Goal: Transaction & Acquisition: Purchase product/service

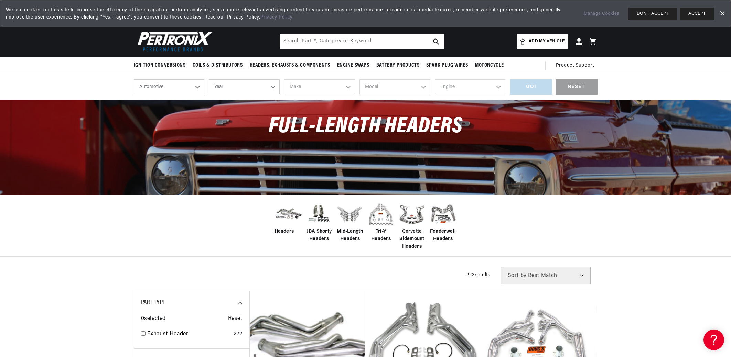
scroll to position [8, 0]
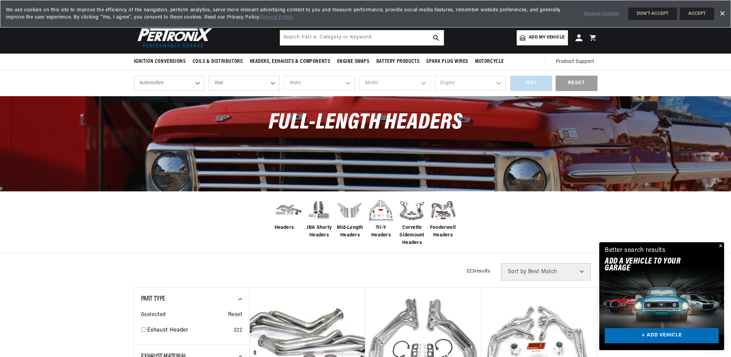
click at [197, 83] on select "Automotive Agricultural Industrial Marine Motorcycle" at bounding box center [169, 83] width 71 height 15
click at [134, 76] on select "Automotive Agricultural Industrial Marine Motorcycle" at bounding box center [169, 83] width 71 height 15
click at [271, 81] on select "Year 2026 2025 2024 2023 2022 2021 2020 2019 2018 2017 2016 2015 2014 2013 2012…" at bounding box center [244, 83] width 71 height 15
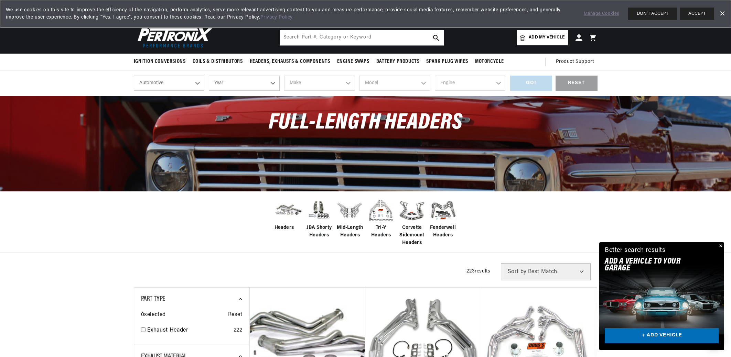
select select "1967"
click at [209, 76] on select "Year 2026 2025 2024 2023 2022 2021 2020 2019 2018 2017 2016 2015 2014 2013 2012…" at bounding box center [244, 83] width 71 height 15
select select "1967"
click at [348, 83] on select "Make Alfa Romeo American Motors Aston Martin Austin Austin Healey Avanti Bentle…" at bounding box center [319, 83] width 71 height 15
select select "Chevrolet"
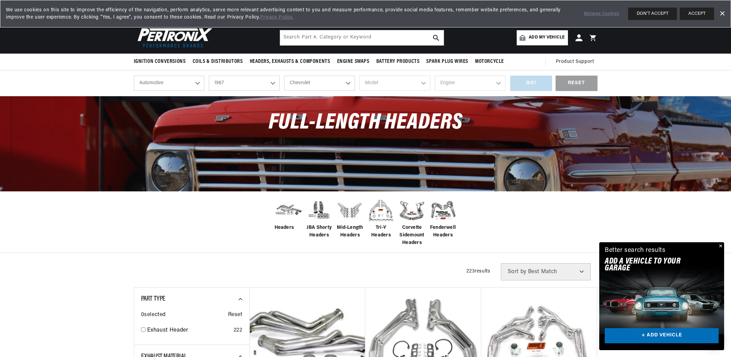
click at [284, 76] on select "Make Alfa Romeo American Motors Aston Martin Austin Austin Healey Avanti Bentle…" at bounding box center [319, 83] width 71 height 15
select select "Chevrolet"
click at [423, 84] on select "Model Bel Air Biscayne C10 Pickup C10 Suburban C20 Pickup C20 Suburban C30 Pick…" at bounding box center [394, 83] width 71 height 15
select select "Chevelle"
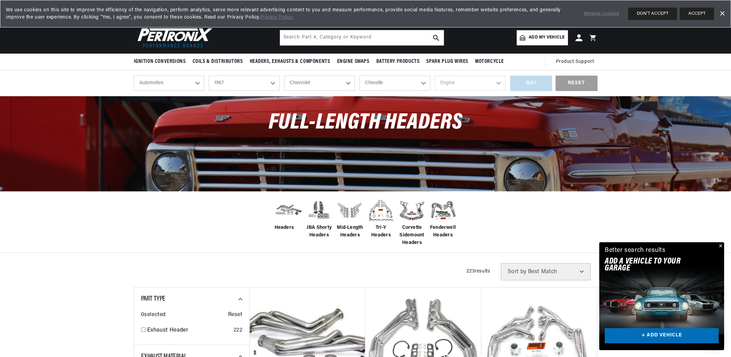
click at [359, 76] on select "Model Bel Air Biscayne C10 Pickup C10 Suburban C20 Pickup C20 Suburban C30 Pick…" at bounding box center [394, 83] width 71 height 15
select select "Chevelle"
click at [498, 84] on select "Engine 6.6L 7.4L 194cid / 3.2L 230cid / 3.8L 250cid / 4.1L 283cid / 4.6L 305cid…" at bounding box center [470, 83] width 71 height 15
select select "396cid-6.5L"
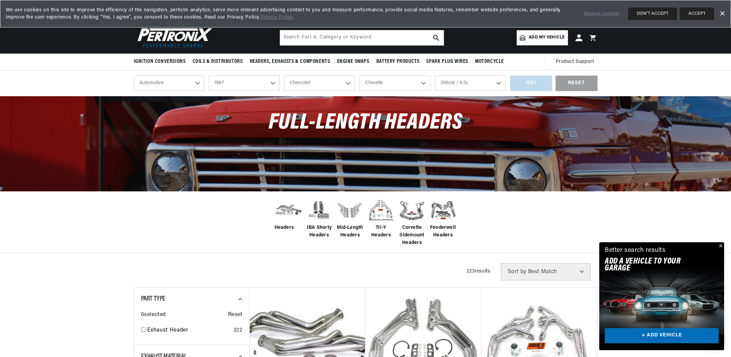
click at [435, 76] on select "Engine 6.6L 7.4L 194cid / 3.2L 230cid / 3.8L 250cid / 4.1L 283cid / 4.6L 305cid…" at bounding box center [470, 83] width 71 height 15
select select "396cid-6.5L"
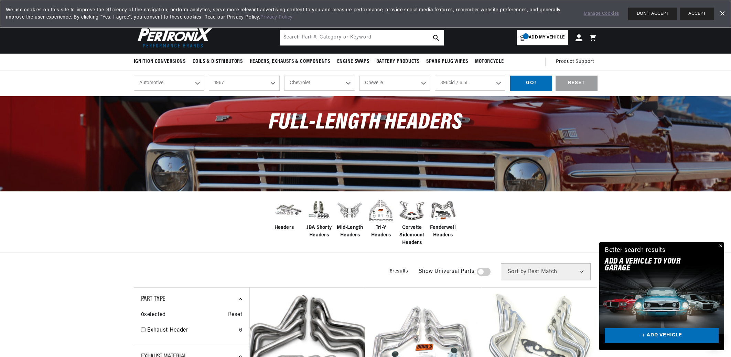
scroll to position [0, 208]
click at [531, 83] on div "GO!" at bounding box center [531, 83] width 42 height 15
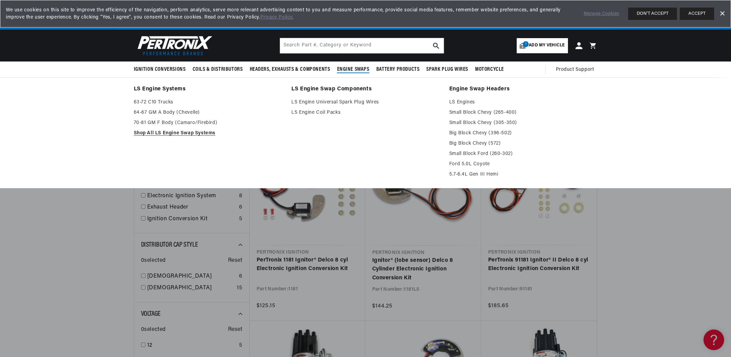
scroll to position [0, 208]
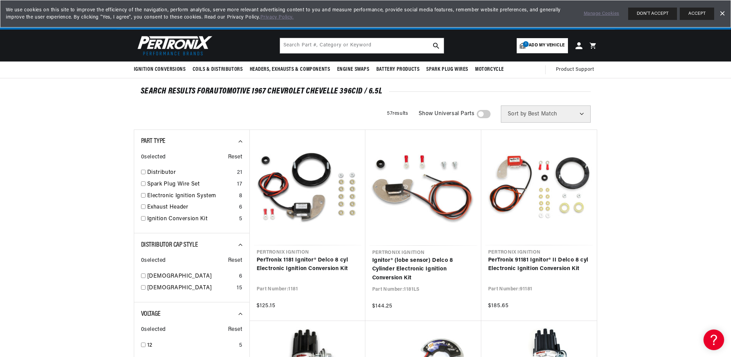
click at [541, 46] on span "Add my vehicle" at bounding box center [546, 45] width 36 height 7
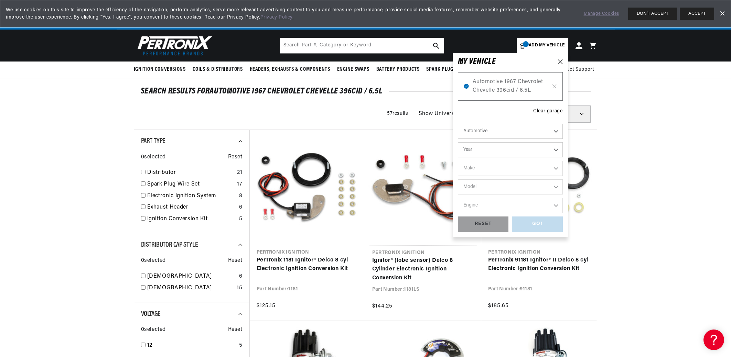
scroll to position [0, 0]
click at [496, 86] on span "Automotive 1967 Chevrolet Chevelle 396cid / 6.5L" at bounding box center [509, 87] width 75 height 18
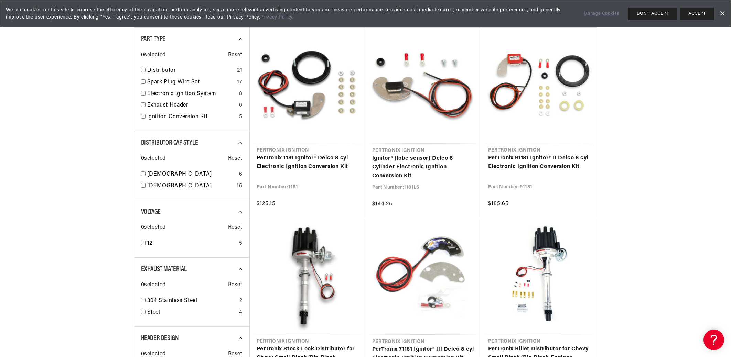
scroll to position [103, 0]
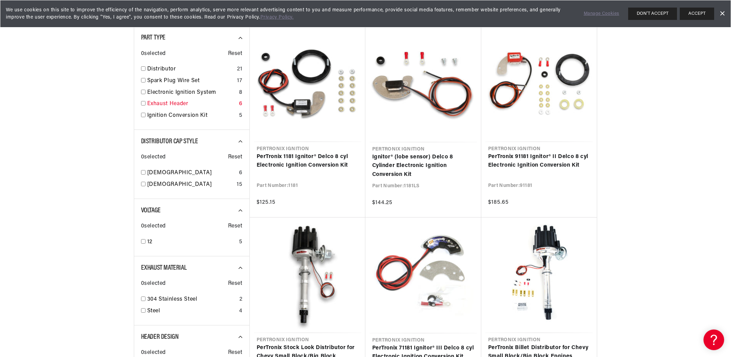
click at [144, 105] on input "checkbox" at bounding box center [143, 103] width 4 height 4
checkbox input "true"
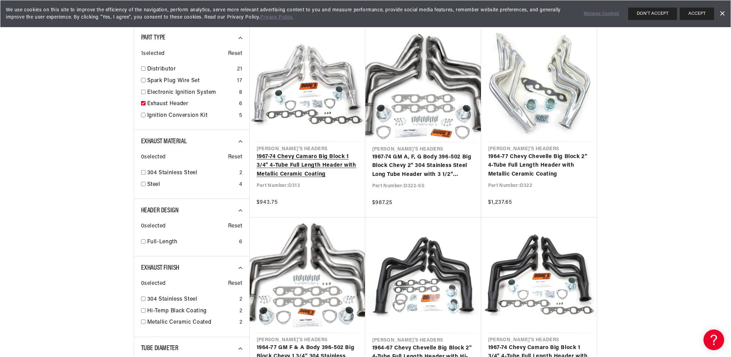
scroll to position [0, 208]
click at [307, 166] on link "1967-74 Chevy Camaro Big Block 1 3/4" 4-Tube Full Length Header with Metallic C…" at bounding box center [307, 166] width 102 height 26
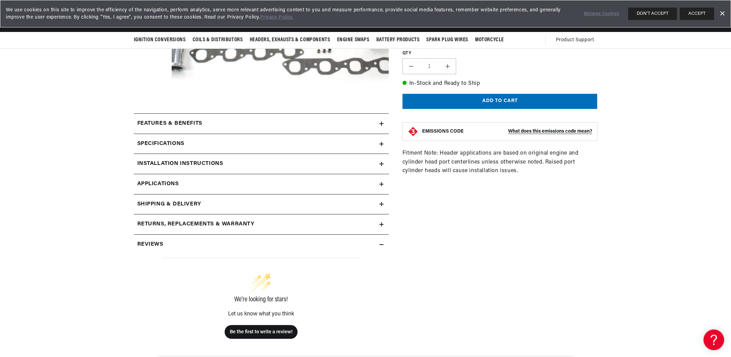
scroll to position [199, 0]
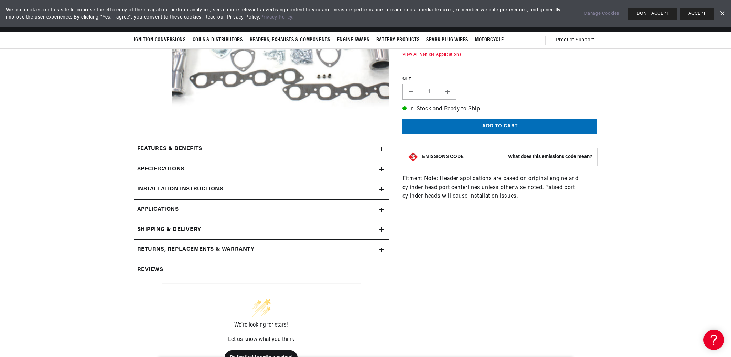
click at [382, 168] on icon at bounding box center [381, 169] width 4 height 4
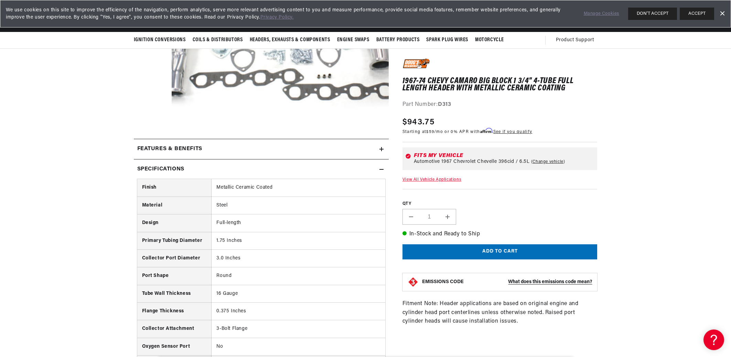
scroll to position [0, 0]
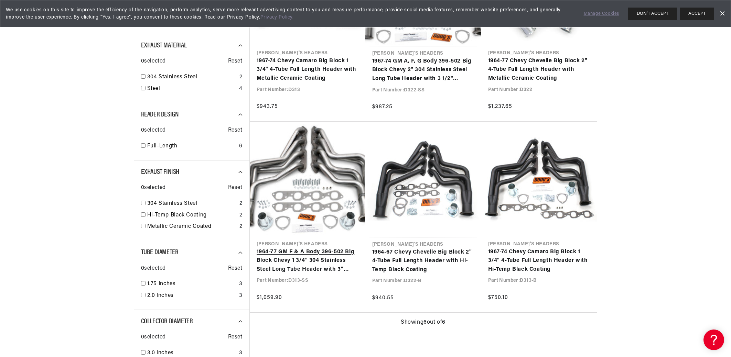
click at [303, 260] on link "1964-77 GM F & A Body 396-502 Big Block Chevy 1 3/4" 304 Stainless Steel Long T…" at bounding box center [307, 261] width 102 height 26
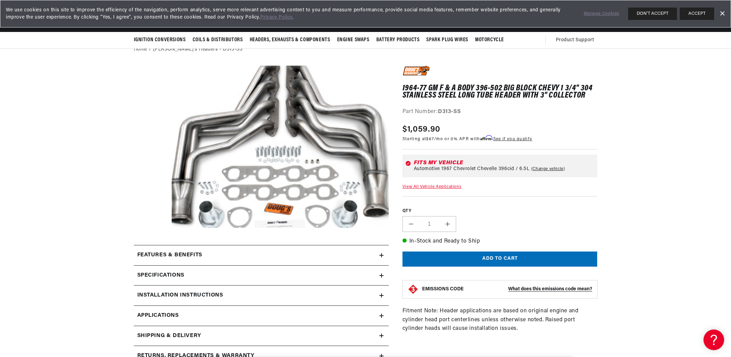
click at [382, 336] on icon at bounding box center [381, 336] width 4 height 4
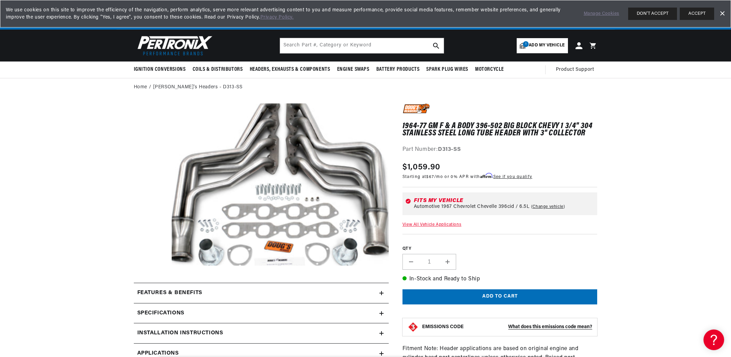
scroll to position [0, 208]
click at [426, 224] on link "View All Vehicle Applications" at bounding box center [431, 225] width 59 height 4
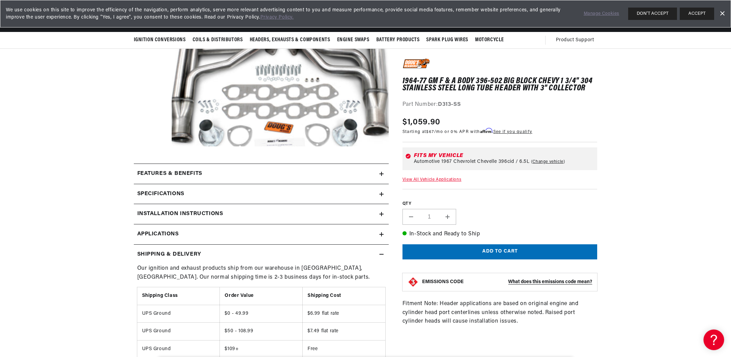
scroll to position [119, 0]
click at [379, 195] on div "Specifications" at bounding box center [256, 194] width 245 height 9
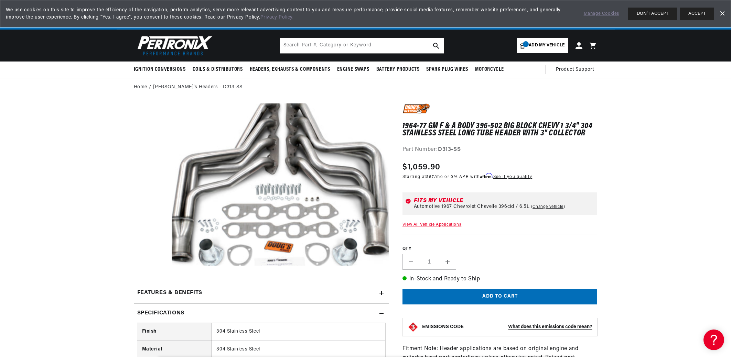
scroll to position [0, 0]
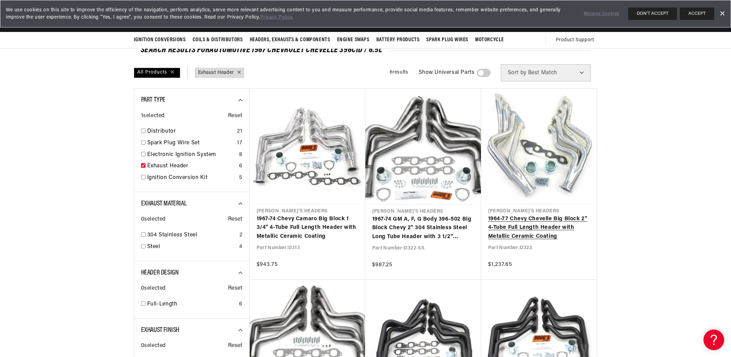
click at [512, 226] on link "1964-77 Chevy Chevelle Big Block 2" 4-Tube Full Length Header with Metallic Cer…" at bounding box center [539, 228] width 102 height 26
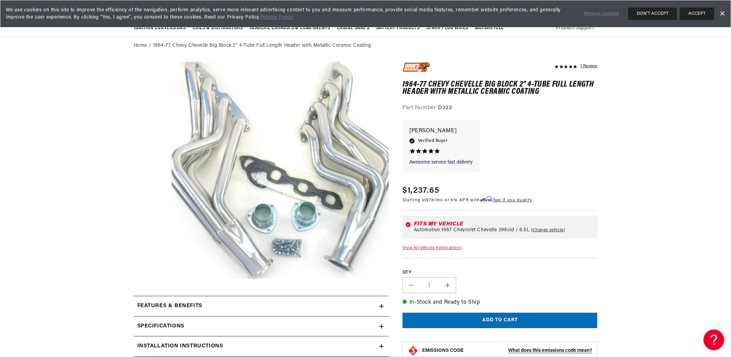
scroll to position [0, 208]
click at [427, 247] on link "View All Vehicle Applications" at bounding box center [431, 248] width 59 height 4
